Goal: Task Accomplishment & Management: Use online tool/utility

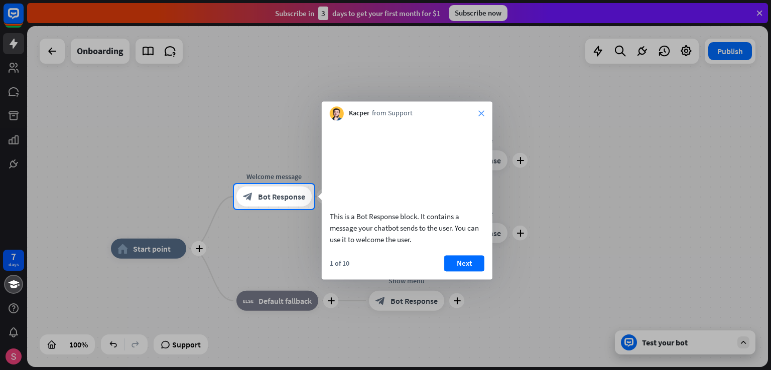
click at [481, 115] on icon "close" at bounding box center [481, 113] width 6 height 6
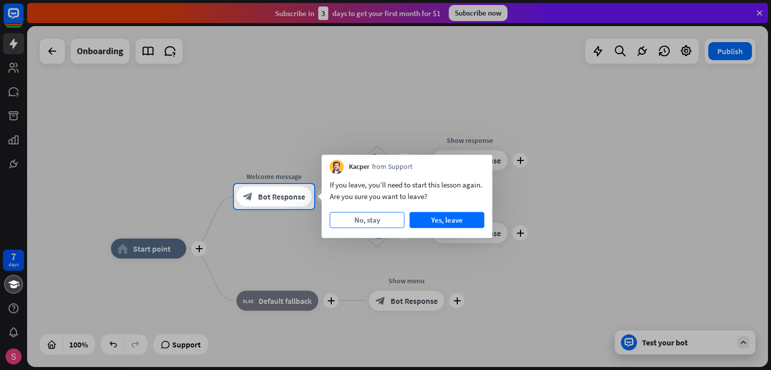
click at [388, 220] on button "No, stay" at bounding box center [367, 220] width 75 height 16
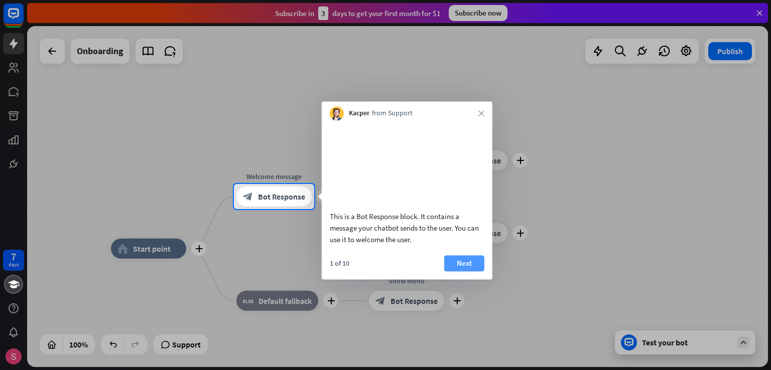
click at [480, 272] on button "Next" at bounding box center [464, 263] width 40 height 16
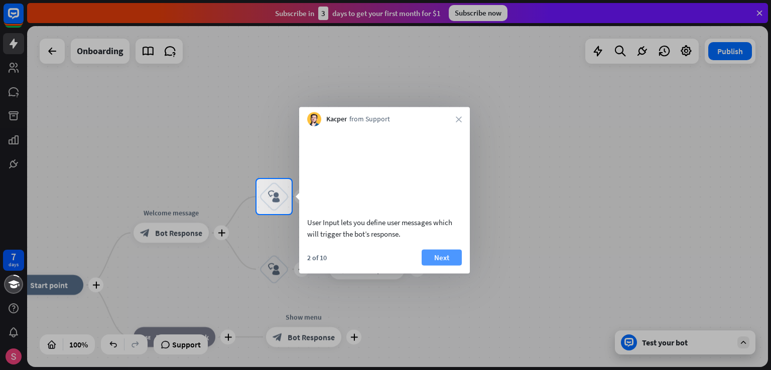
click at [430, 266] on button "Next" at bounding box center [442, 257] width 40 height 16
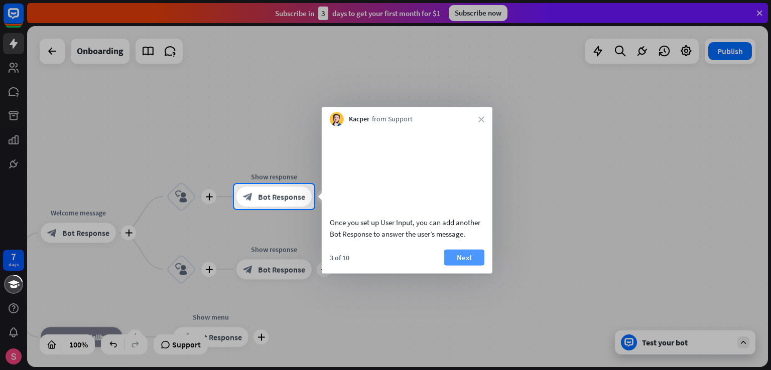
click at [465, 266] on button "Next" at bounding box center [464, 257] width 40 height 16
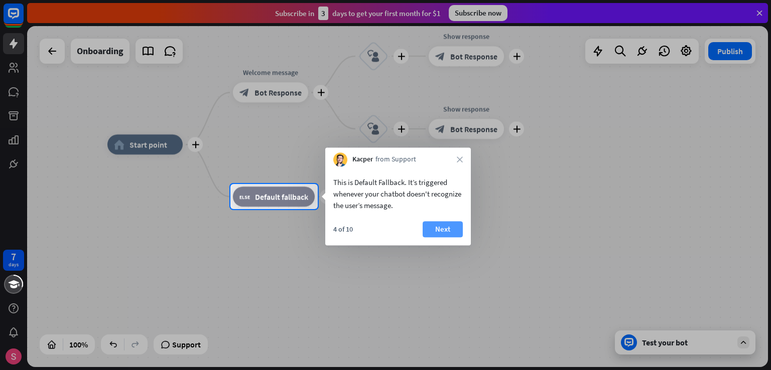
click at [448, 230] on button "Next" at bounding box center [443, 229] width 40 height 16
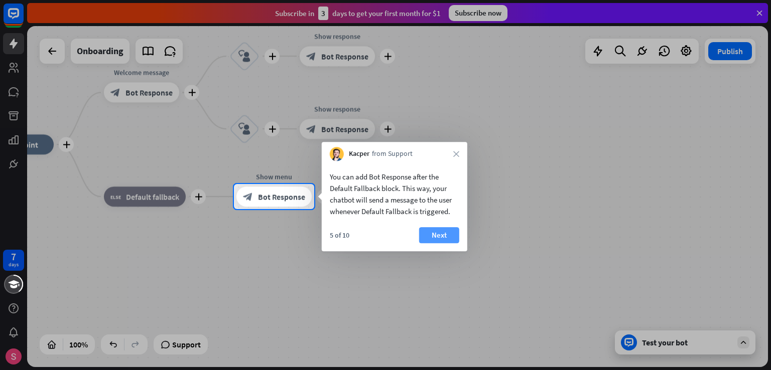
click at [438, 233] on button "Next" at bounding box center [439, 235] width 40 height 16
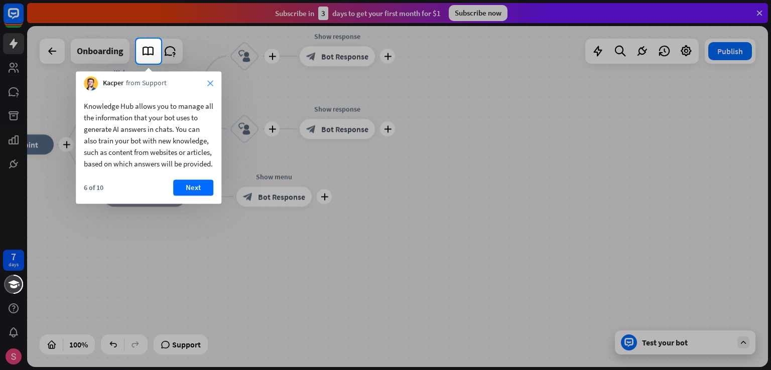
click at [211, 82] on icon "close" at bounding box center [210, 83] width 6 height 6
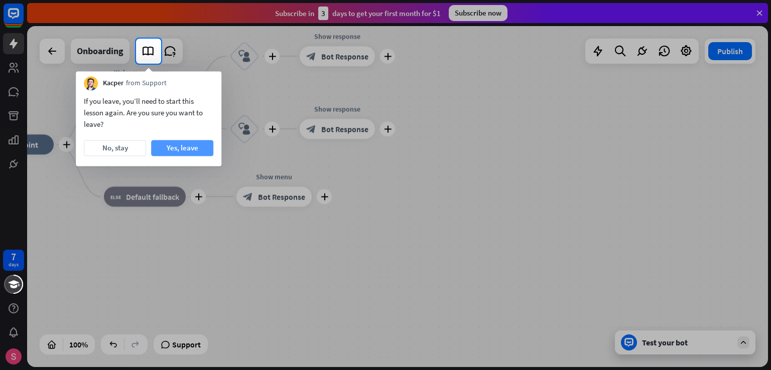
click at [173, 147] on button "Yes, leave" at bounding box center [182, 148] width 62 height 16
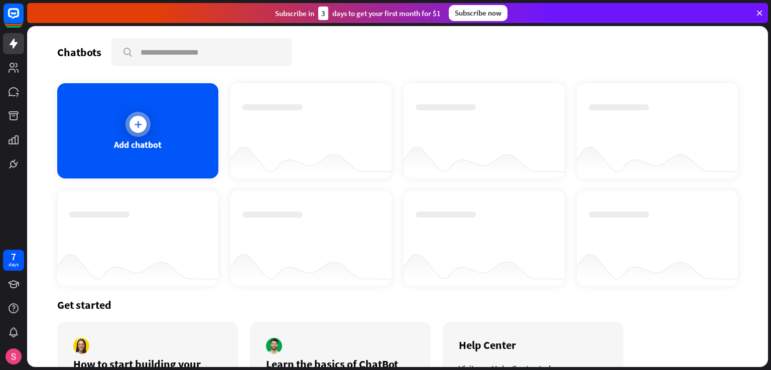
click at [150, 127] on div "Add chatbot" at bounding box center [137, 130] width 161 height 95
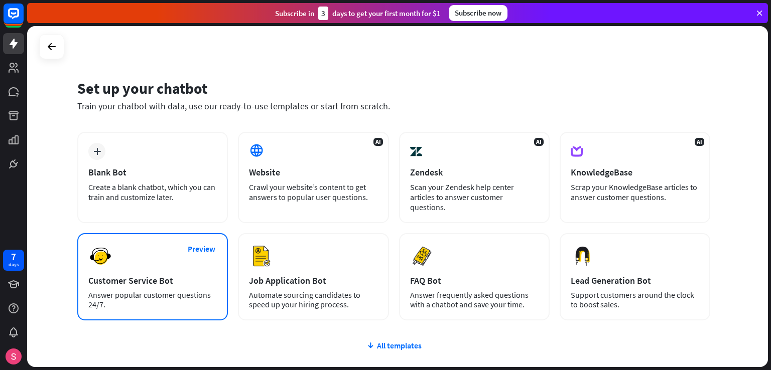
click at [152, 275] on div "Customer Service Bot" at bounding box center [152, 281] width 128 height 12
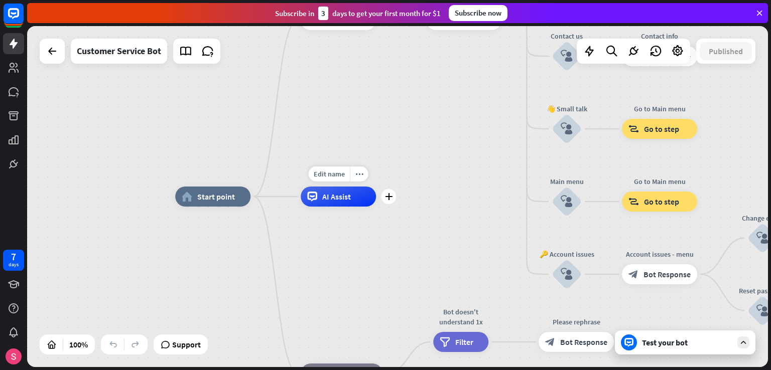
click at [335, 201] on span "AI Assist" at bounding box center [336, 197] width 29 height 10
click at [642, 350] on div "Test your bot" at bounding box center [685, 343] width 141 height 24
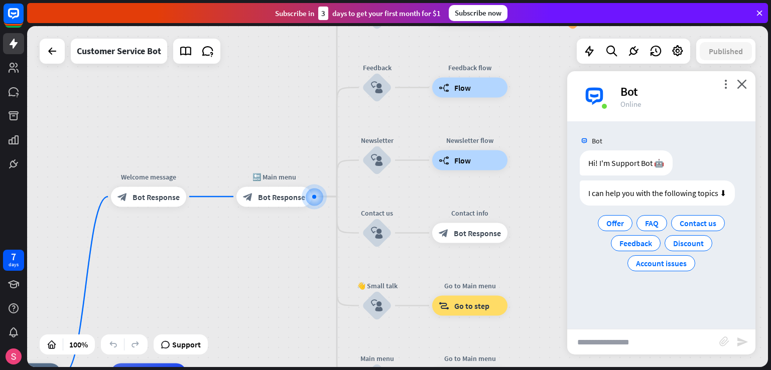
click at [618, 343] on input "text" at bounding box center [643, 342] width 152 height 25
type input "**********"
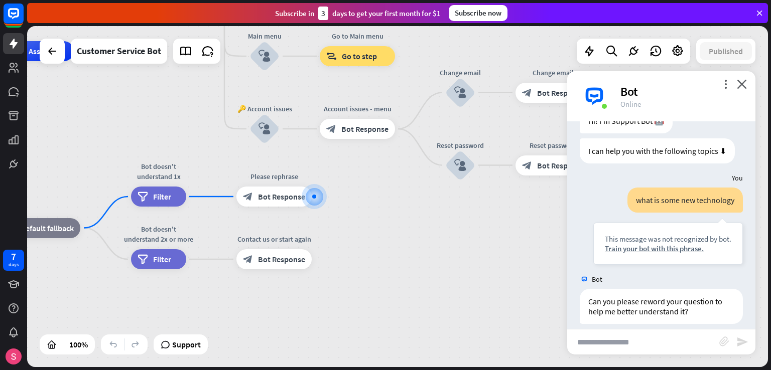
scroll to position [52, 0]
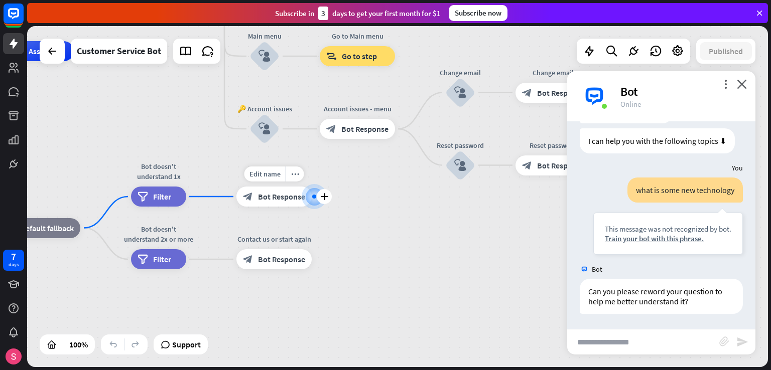
click at [287, 205] on div "block_bot_response Bot Response" at bounding box center [273, 197] width 75 height 20
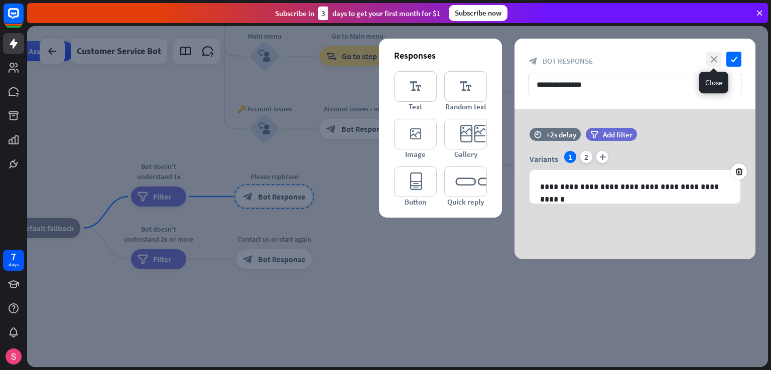
click at [709, 61] on icon "close" at bounding box center [713, 59] width 15 height 15
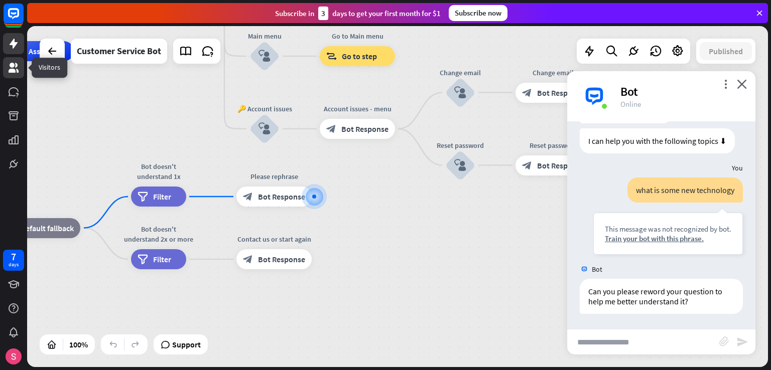
click at [16, 59] on link at bounding box center [13, 67] width 21 height 21
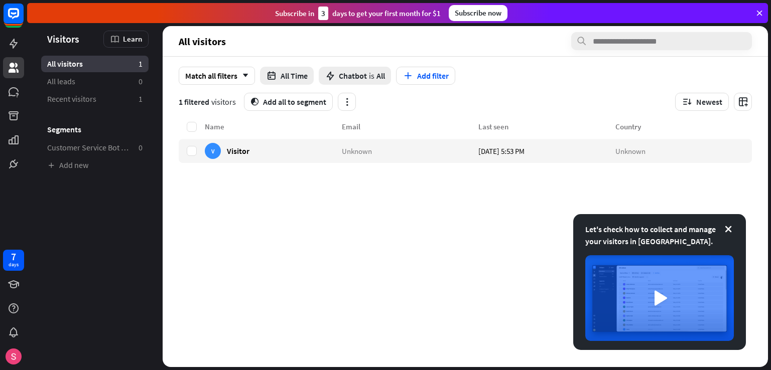
click at [189, 212] on div "Name Email Last seen Country V Visitor Unknown [DATE] 5:53 PM Unknown" at bounding box center [465, 244] width 573 height 246
click at [763, 12] on icon at bounding box center [759, 13] width 9 height 9
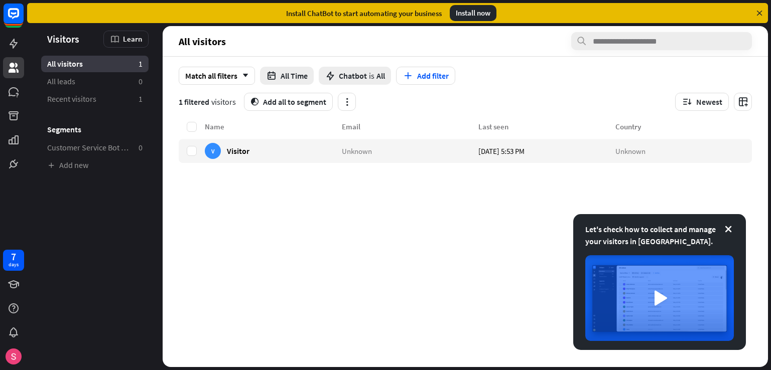
click at [763, 12] on icon at bounding box center [759, 13] width 9 height 9
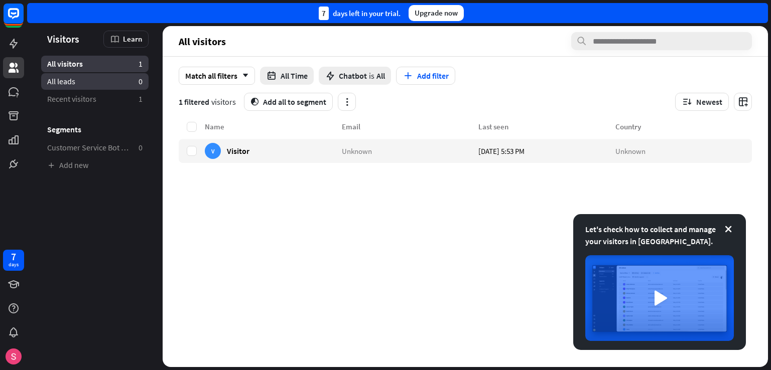
click at [80, 81] on link "All leads 0" at bounding box center [94, 81] width 107 height 17
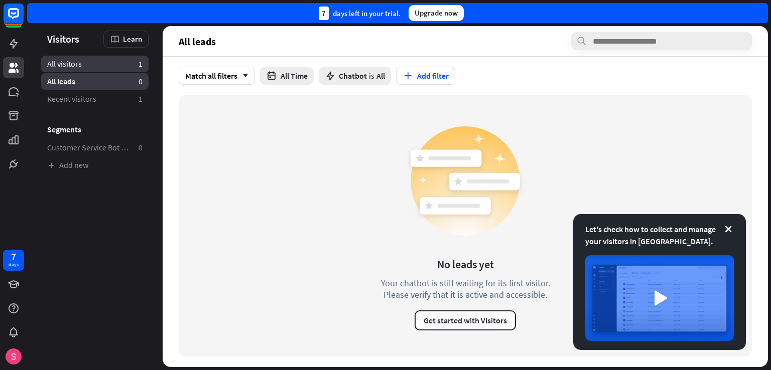
click at [78, 65] on span "All visitors" at bounding box center [64, 64] width 35 height 11
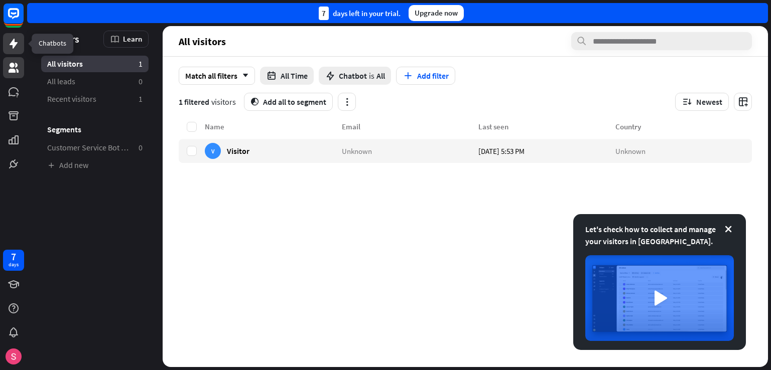
click at [14, 42] on icon at bounding box center [14, 44] width 8 height 10
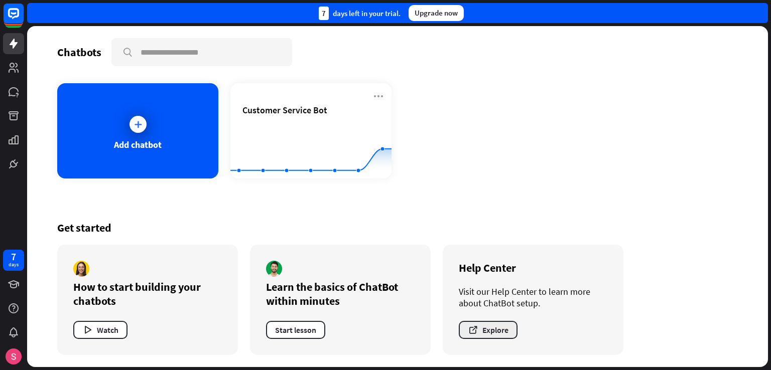
click at [500, 331] on button "Explore" at bounding box center [488, 330] width 59 height 18
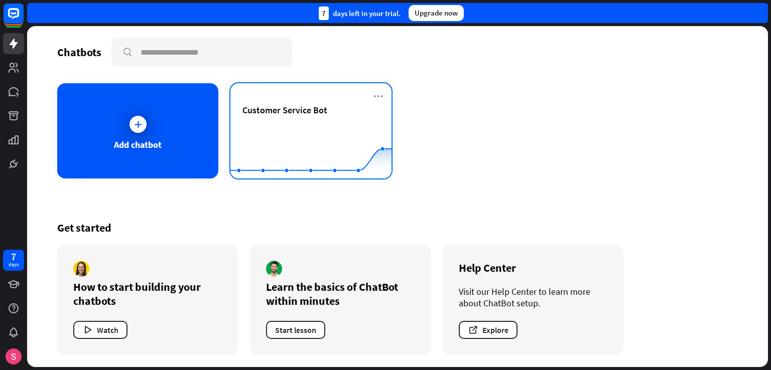
click at [319, 118] on div "Customer Service Bot" at bounding box center [310, 121] width 137 height 35
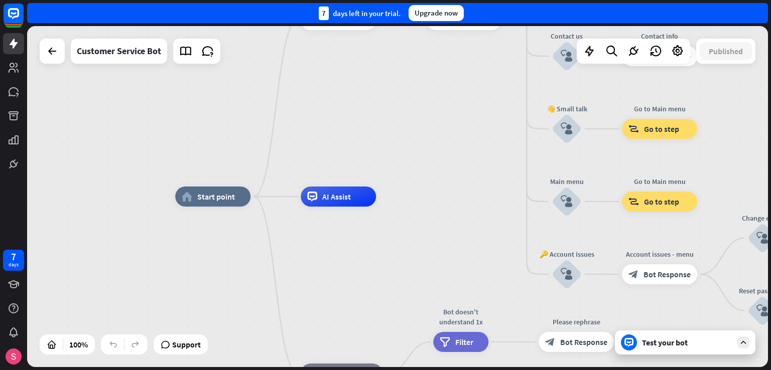
click at [666, 350] on div "Test your bot" at bounding box center [685, 343] width 141 height 24
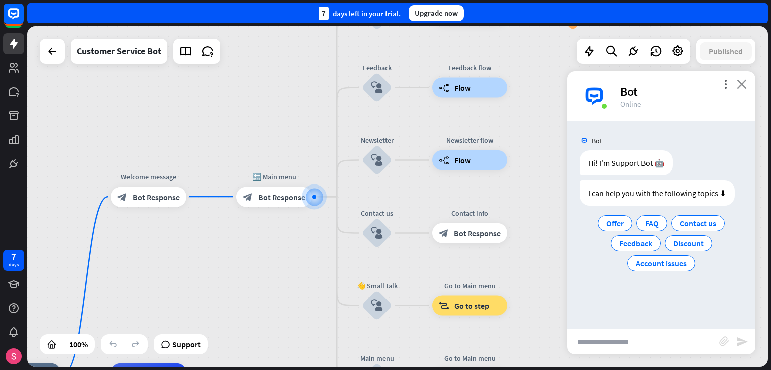
click at [739, 79] on icon "close" at bounding box center [742, 84] width 10 height 10
